Goal: Transaction & Acquisition: Purchase product/service

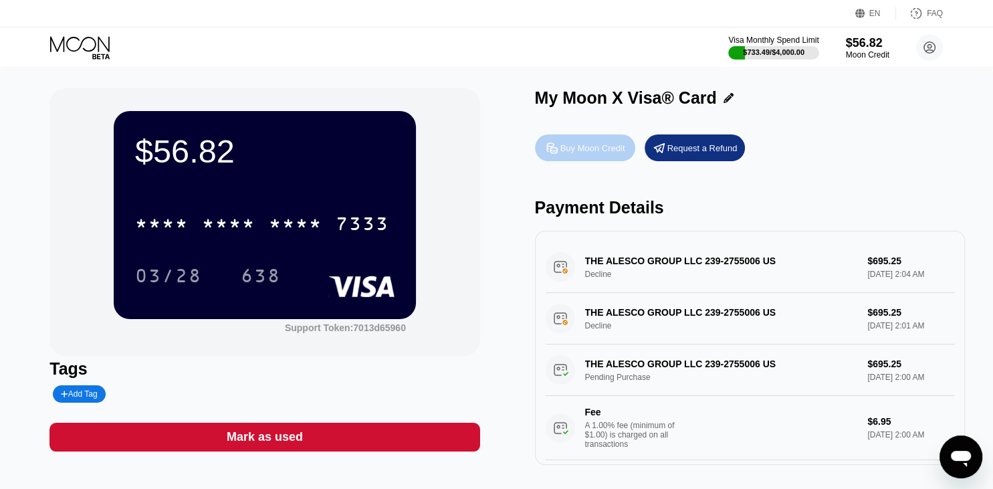
click at [579, 144] on div "Buy Moon Credit" at bounding box center [592, 147] width 65 height 11
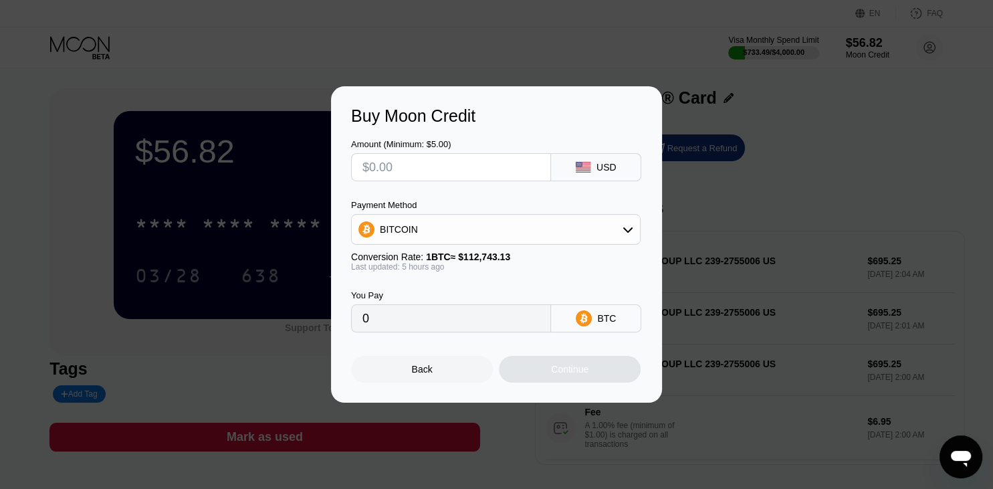
click at [466, 181] on div "Amount (Minimum: $5.00) USD Payment Method BITCOIN Conversion Rate: 1 BTC ≈ $11…" at bounding box center [496, 229] width 291 height 207
click at [467, 167] on input "text" at bounding box center [450, 167] width 177 height 27
type input "$5"
type input "0.00004435"
type input "$50"
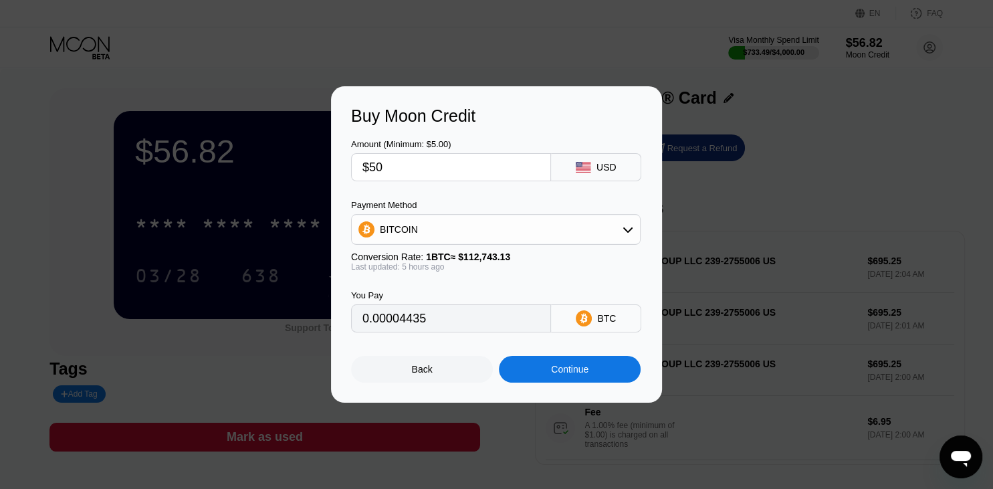
type input "0.00044349"
type input "$50.00"
click at [502, 255] on span "1 BTC ≈ $112,743.13" at bounding box center [468, 256] width 84 height 11
click at [504, 235] on div "BITCOIN" at bounding box center [496, 229] width 288 height 27
click at [469, 286] on div "USDT on TRON" at bounding box center [496, 295] width 282 height 27
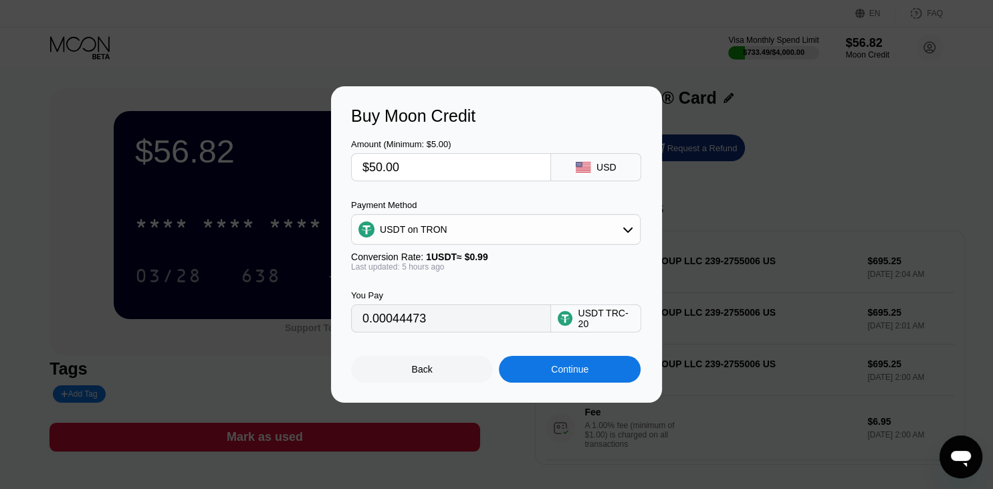
type input "50.51"
click at [544, 373] on div "Continue" at bounding box center [570, 369] width 142 height 27
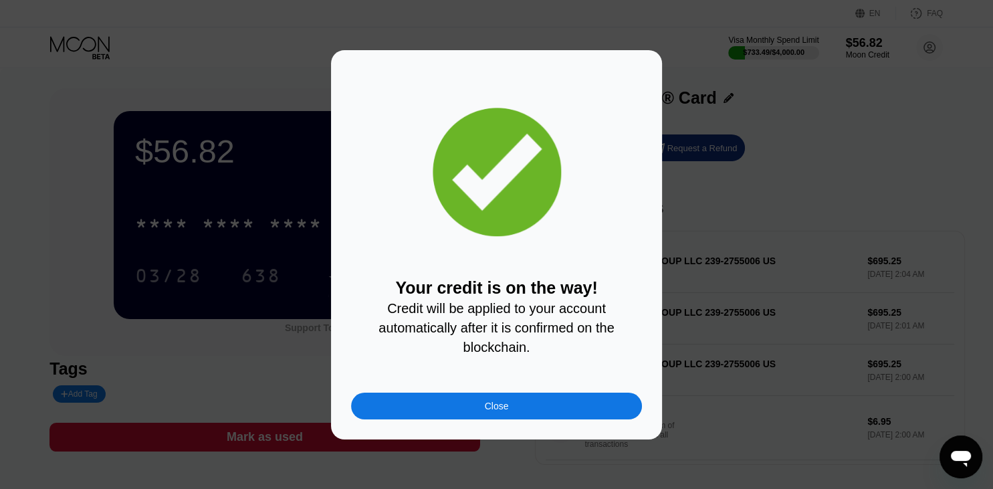
click at [534, 415] on div "Close" at bounding box center [496, 406] width 291 height 27
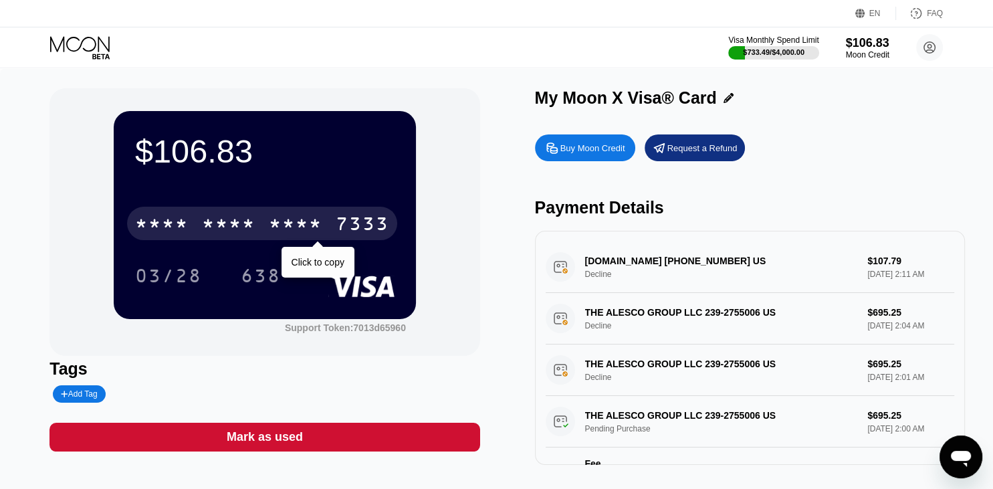
click at [290, 233] on div "* * * *" at bounding box center [296, 225] width 54 height 21
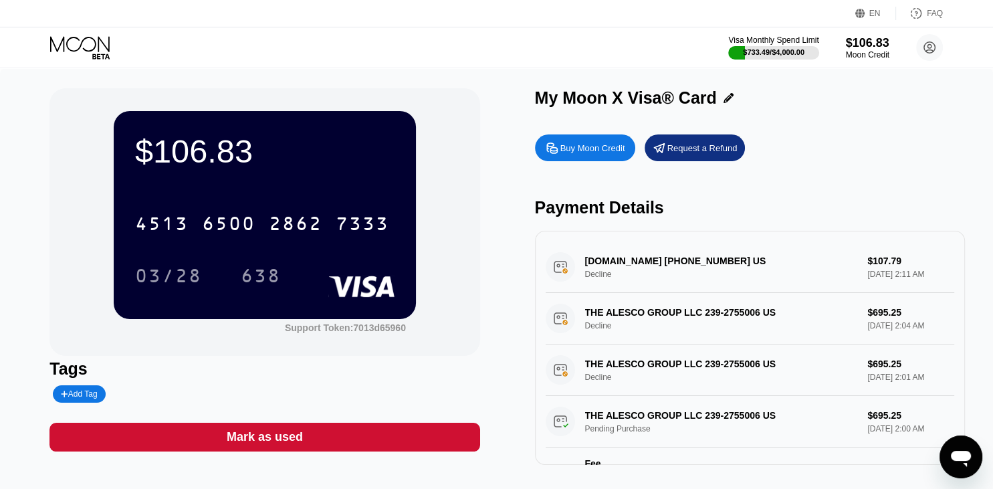
click at [583, 149] on div "Buy Moon Credit" at bounding box center [592, 147] width 65 height 11
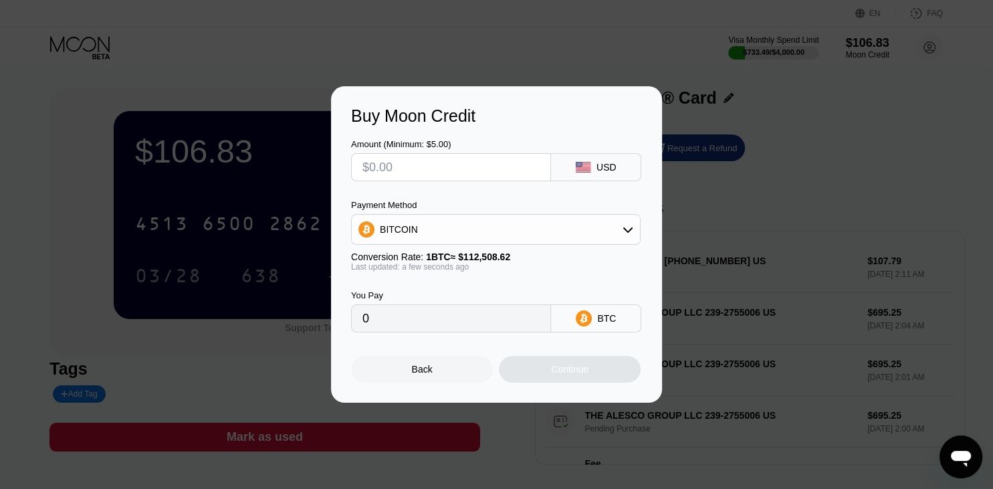
drag, startPoint x: 446, startPoint y: 171, endPoint x: 431, endPoint y: 167, distance: 15.7
click at [435, 167] on input "text" at bounding box center [450, 167] width 177 height 27
type input "$1"
type input "0.00000889"
type input "$10"
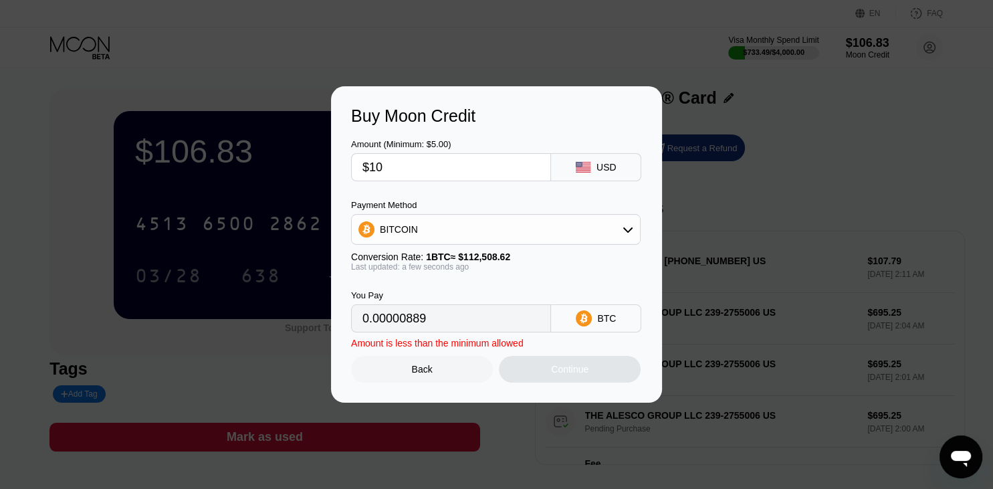
type input "0.00008889"
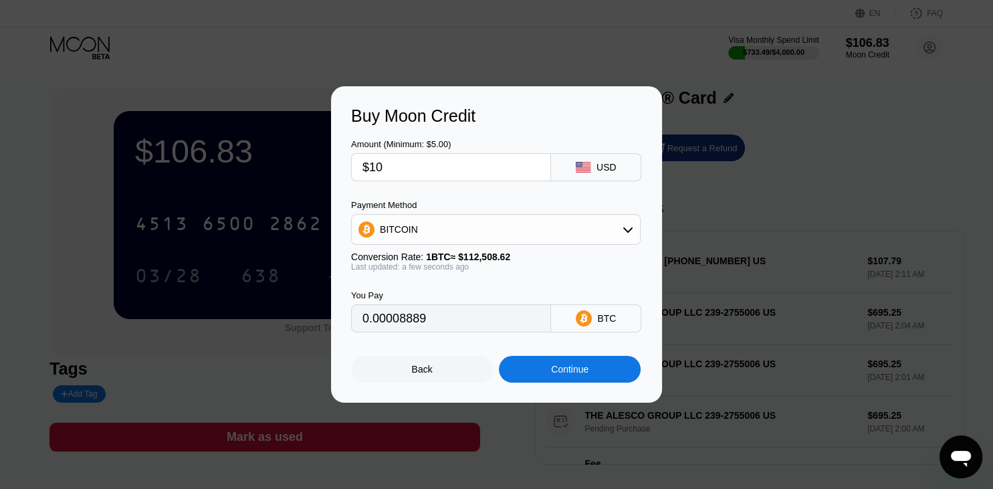
type input "$1"
type input "0.00000889"
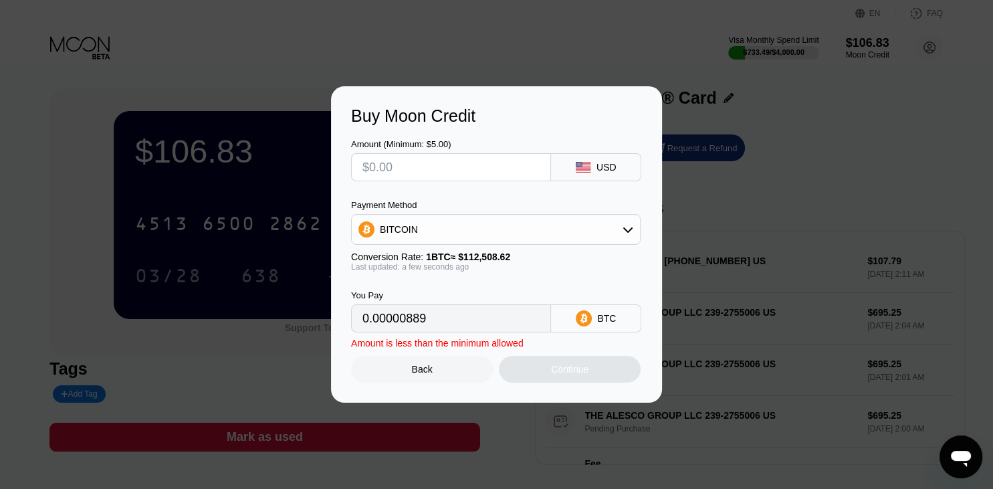
type input "0"
type input "$20"
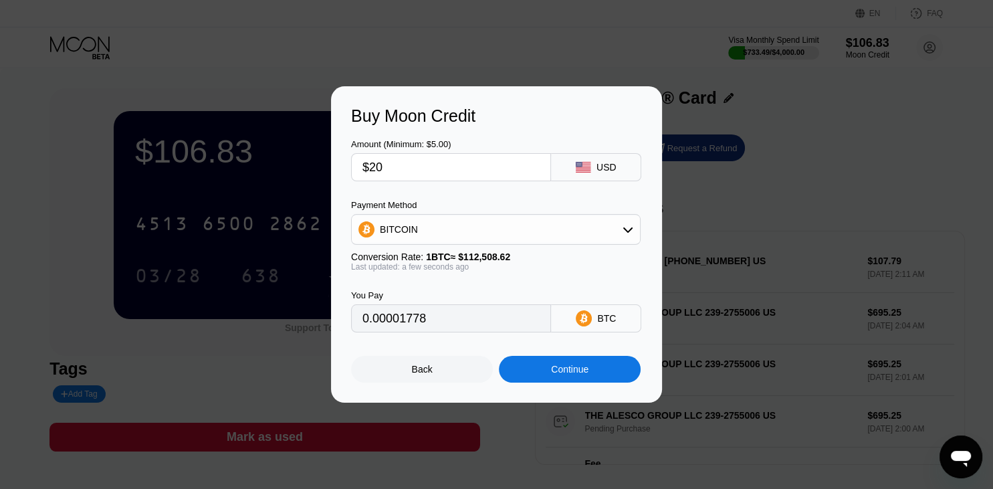
type input "0.00017777"
type input "$20.00"
click at [508, 226] on div "BITCOIN" at bounding box center [496, 229] width 288 height 27
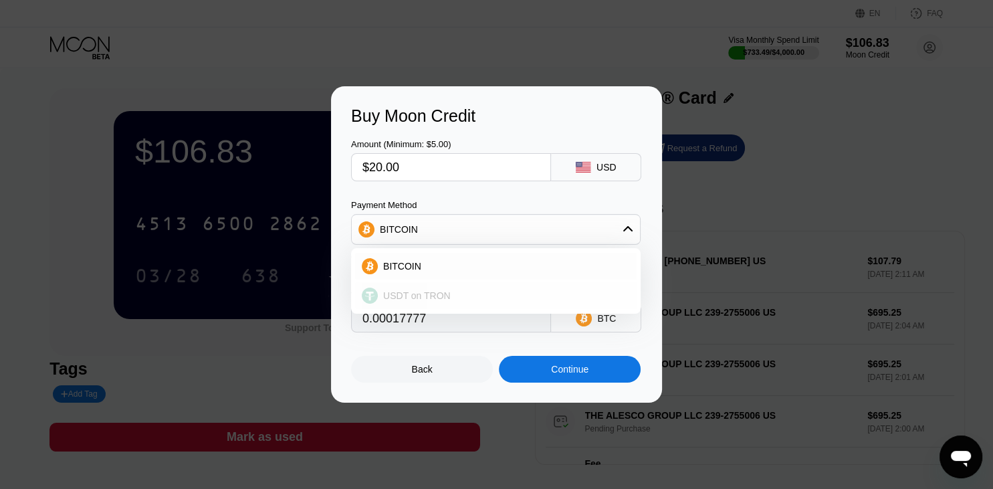
click at [488, 296] on div "USDT on TRON" at bounding box center [504, 295] width 252 height 11
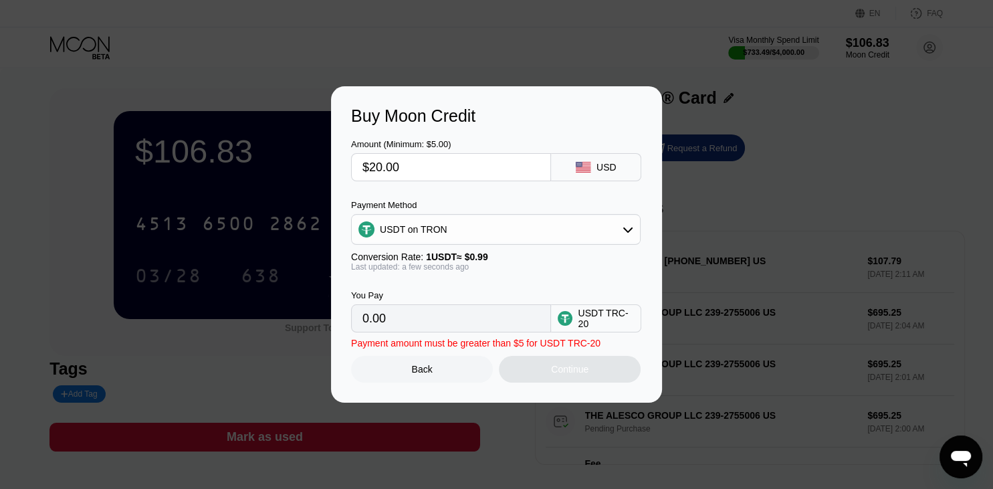
type input "20.20"
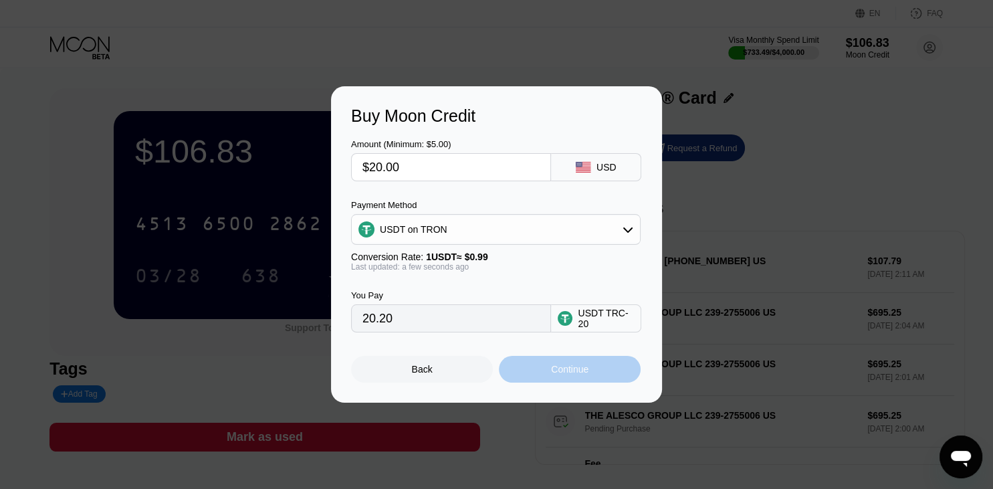
click at [570, 369] on div "Continue" at bounding box center [569, 369] width 37 height 11
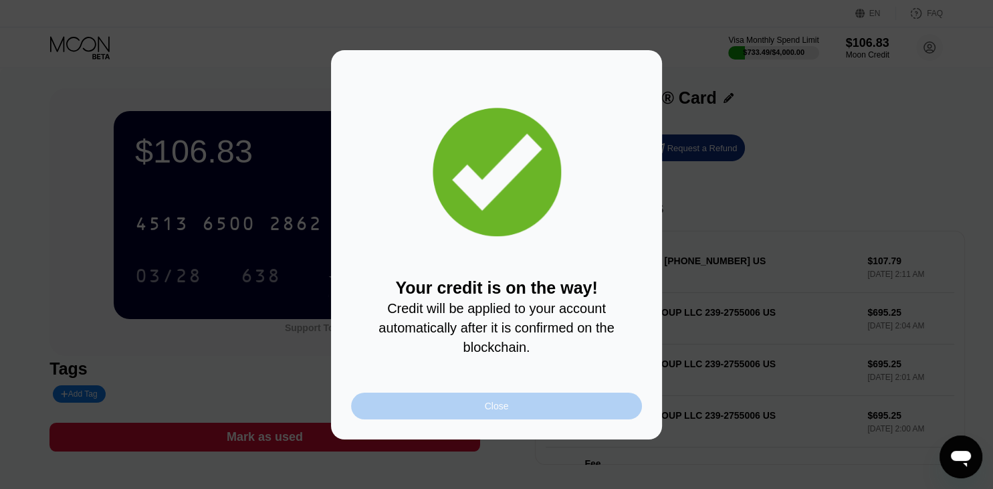
click at [593, 405] on div "Close" at bounding box center [496, 406] width 291 height 27
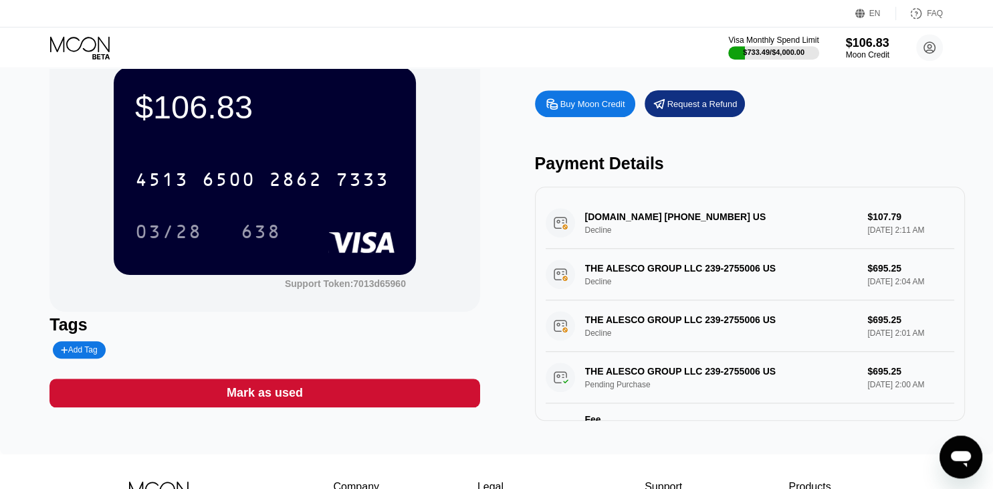
scroll to position [70, 0]
